Goal: Information Seeking & Learning: Learn about a topic

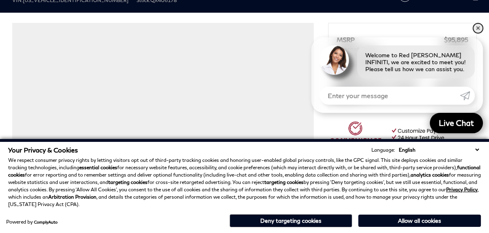
click at [480, 30] on link "✕" at bounding box center [478, 28] width 10 height 10
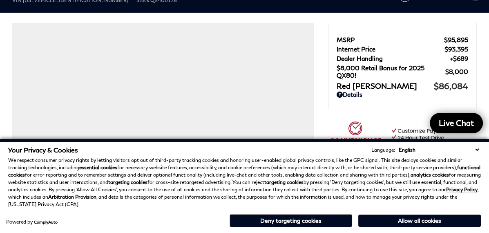
click at [325, 220] on button "Deny targeting cookies" at bounding box center [291, 220] width 123 height 13
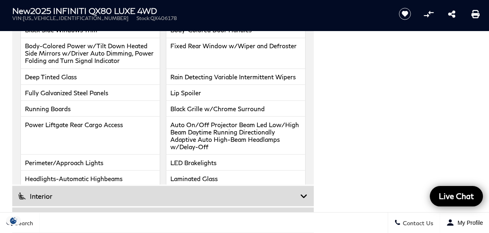
scroll to position [1381, 0]
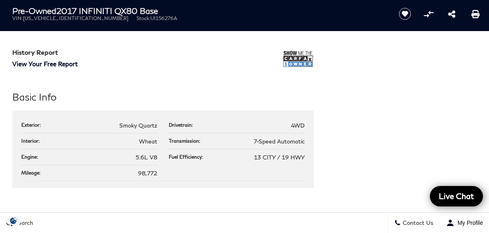
scroll to position [757, 0]
